Goal: Communication & Community: Connect with others

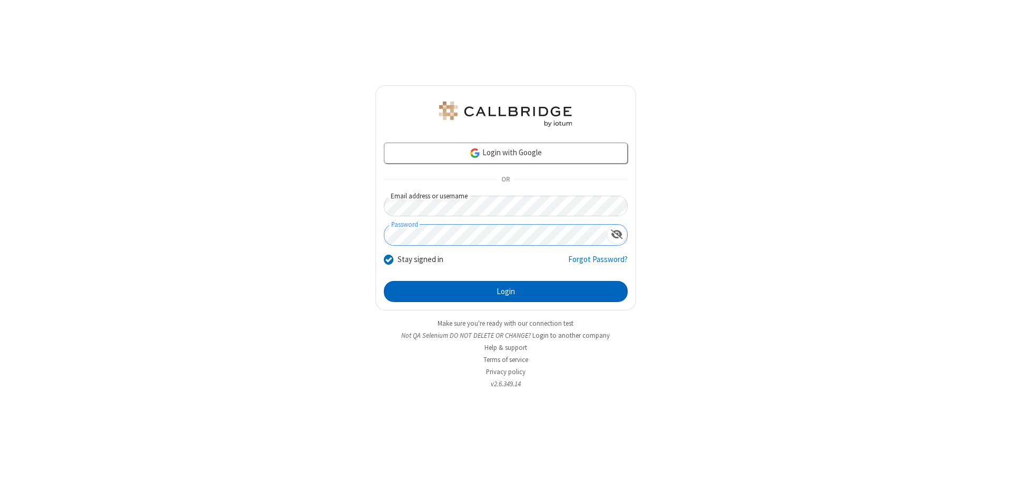
click at [505, 292] on button "Login" at bounding box center [506, 291] width 244 height 21
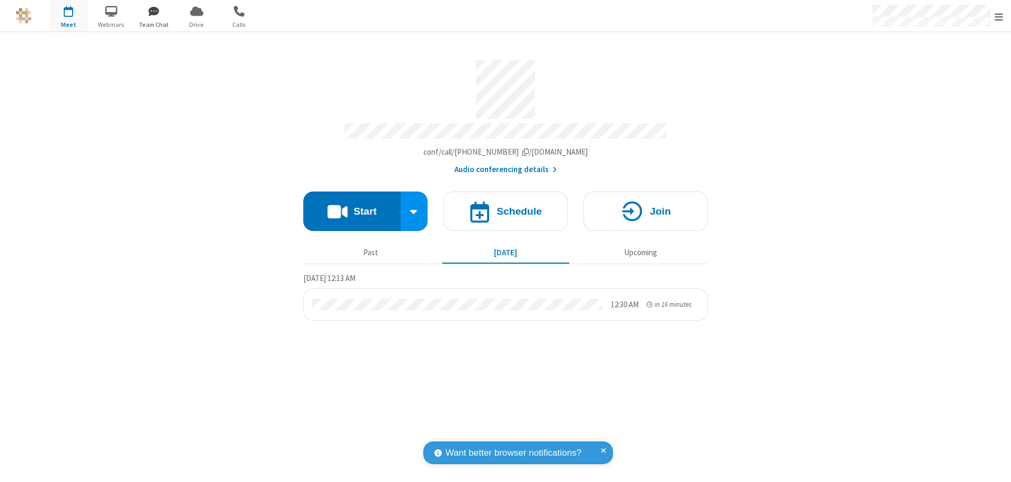
click at [154, 11] on span "button" at bounding box center [153, 11] width 39 height 18
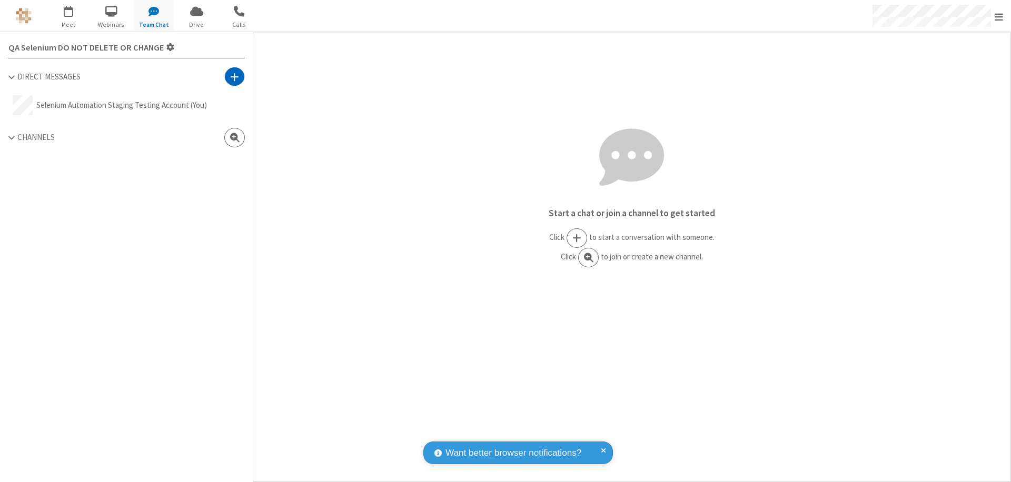
click at [234, 76] on span at bounding box center [234, 77] width 9 height 11
